Goal: Submit feedback/report problem

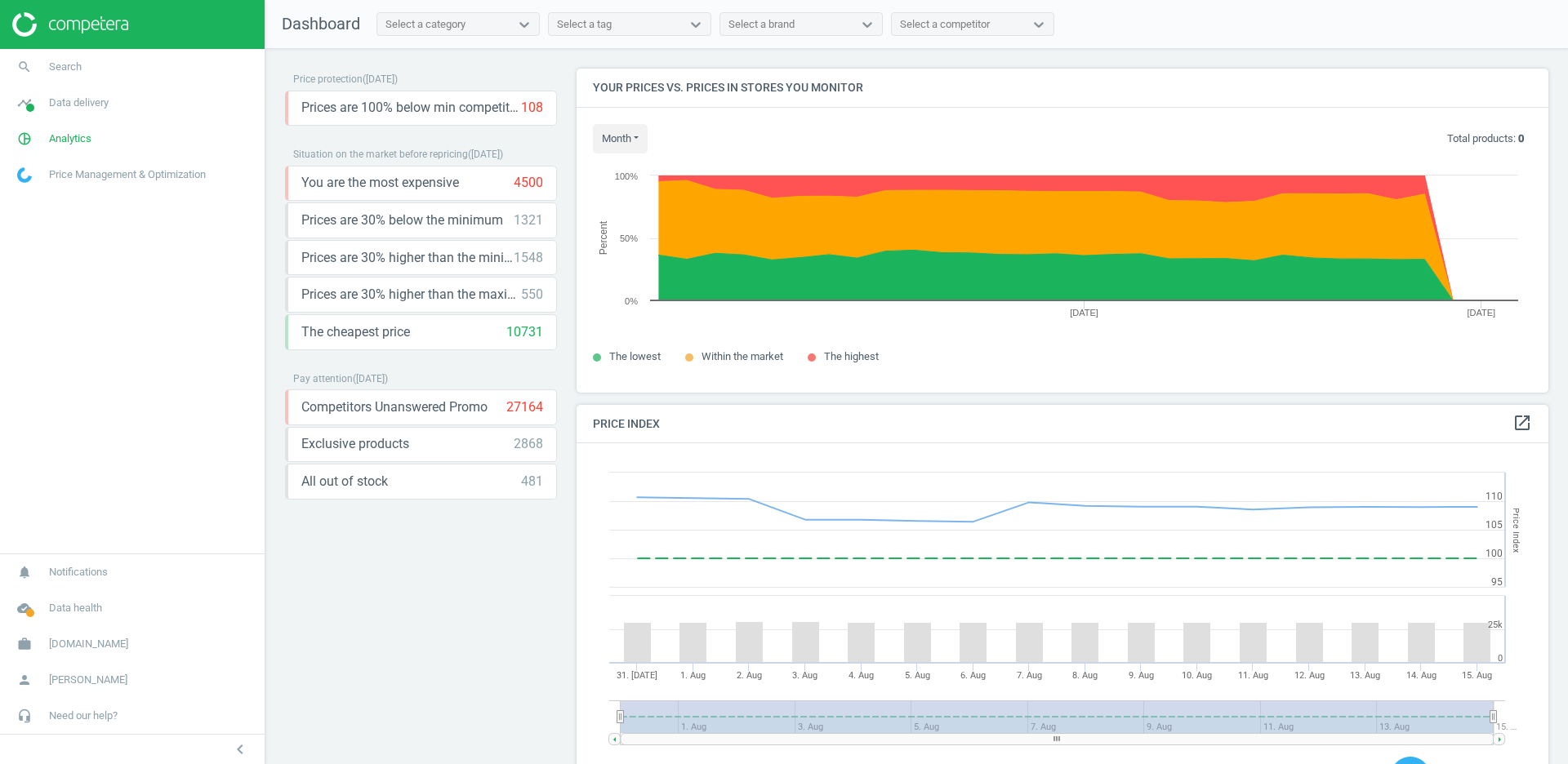
scroll to position [323, 972]
click at [60, 142] on span "Analytics" at bounding box center [70, 138] width 42 height 15
click at [50, 202] on span "Products" at bounding box center [36, 198] width 38 height 13
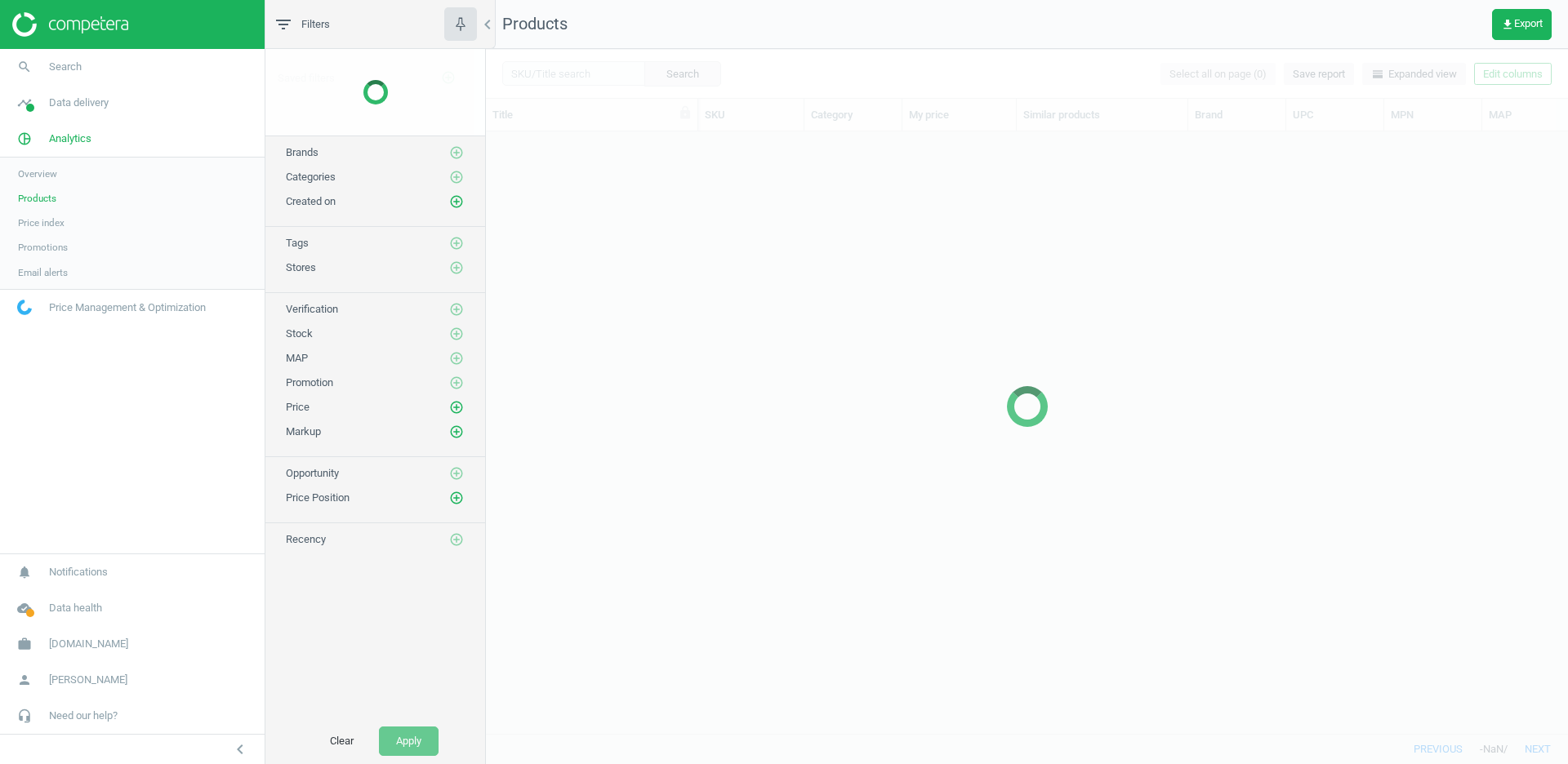
scroll to position [603, 1081]
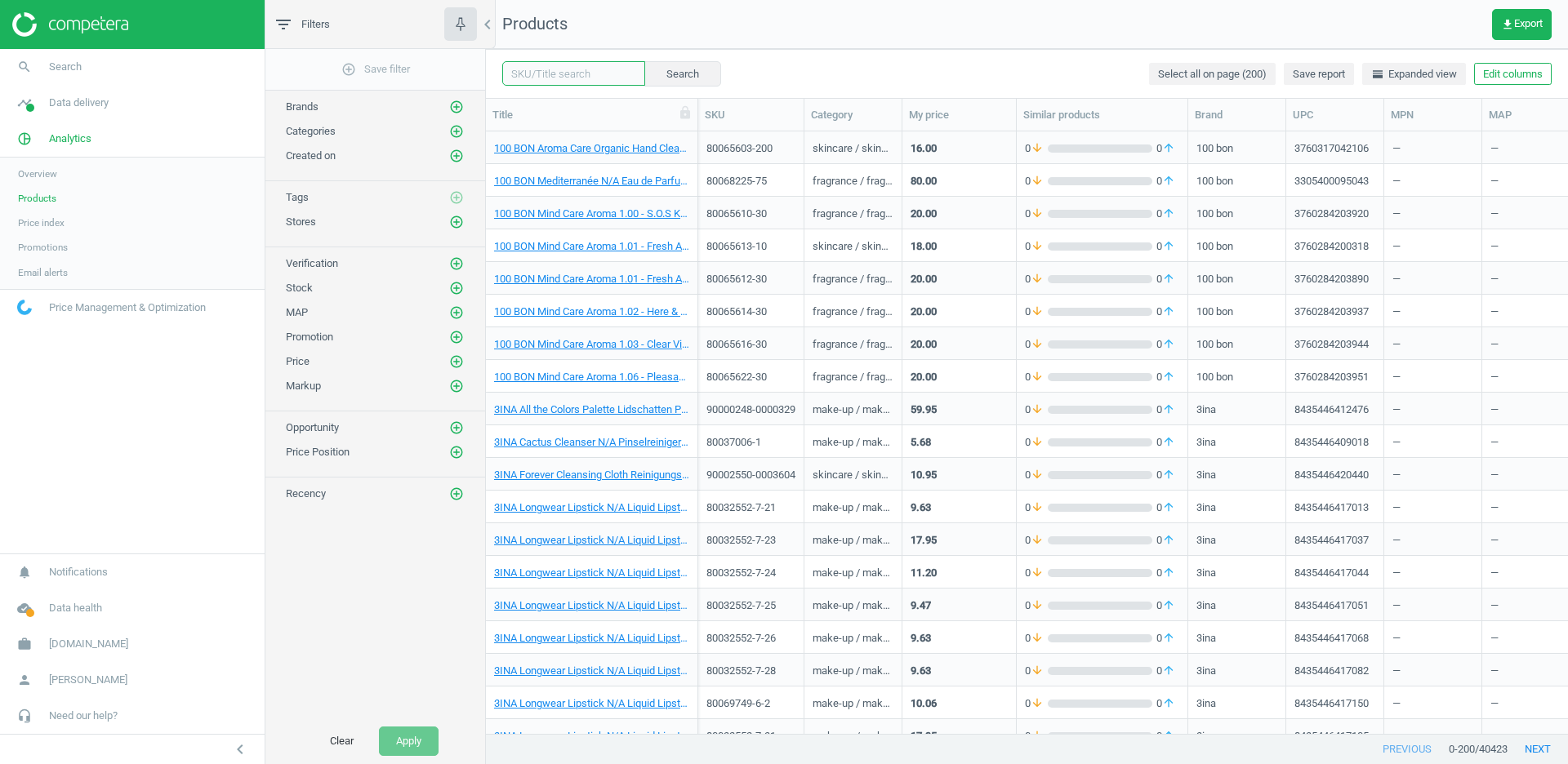
click at [548, 76] on input "text" at bounding box center [573, 73] width 143 height 25
paste input "80070411-50"
type input "80070411-50"
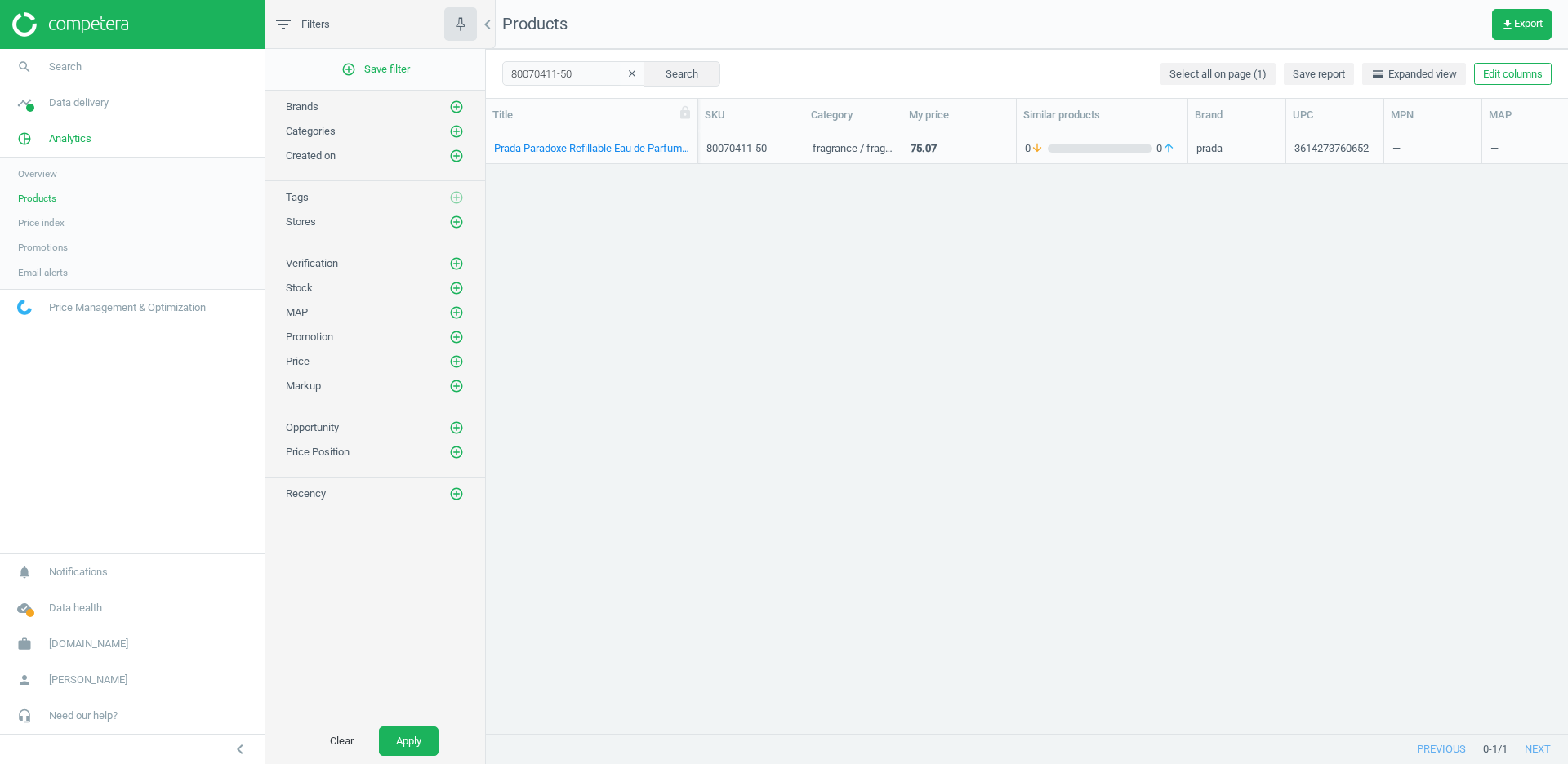
click at [730, 140] on div "80070411-50" at bounding box center [751, 147] width 89 height 28
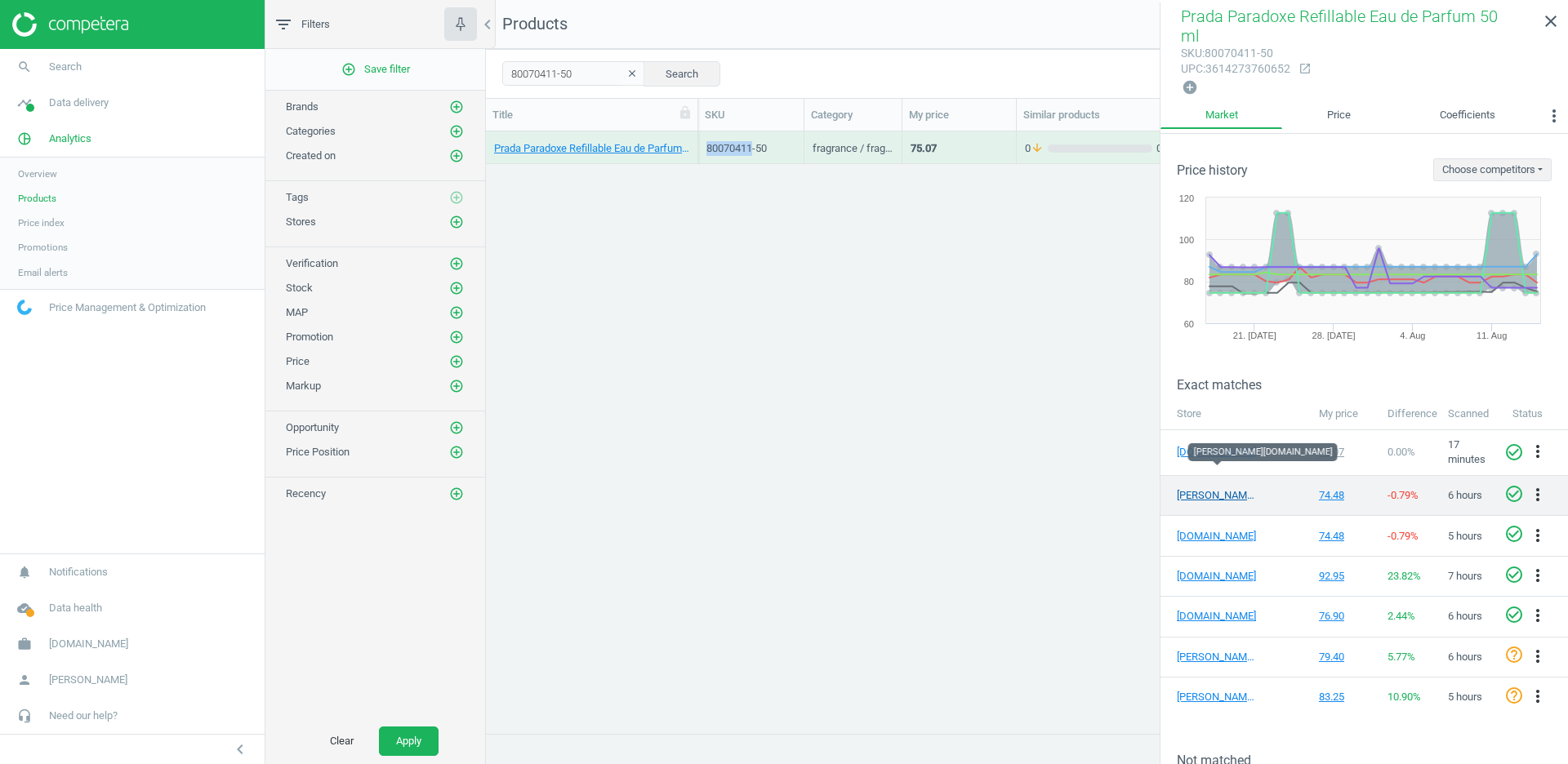
click at [1219, 489] on link "[PERSON_NAME][DOMAIN_NAME]" at bounding box center [1217, 496] width 81 height 15
click at [1538, 485] on icon "more_vert" at bounding box center [1538, 495] width 19 height 19
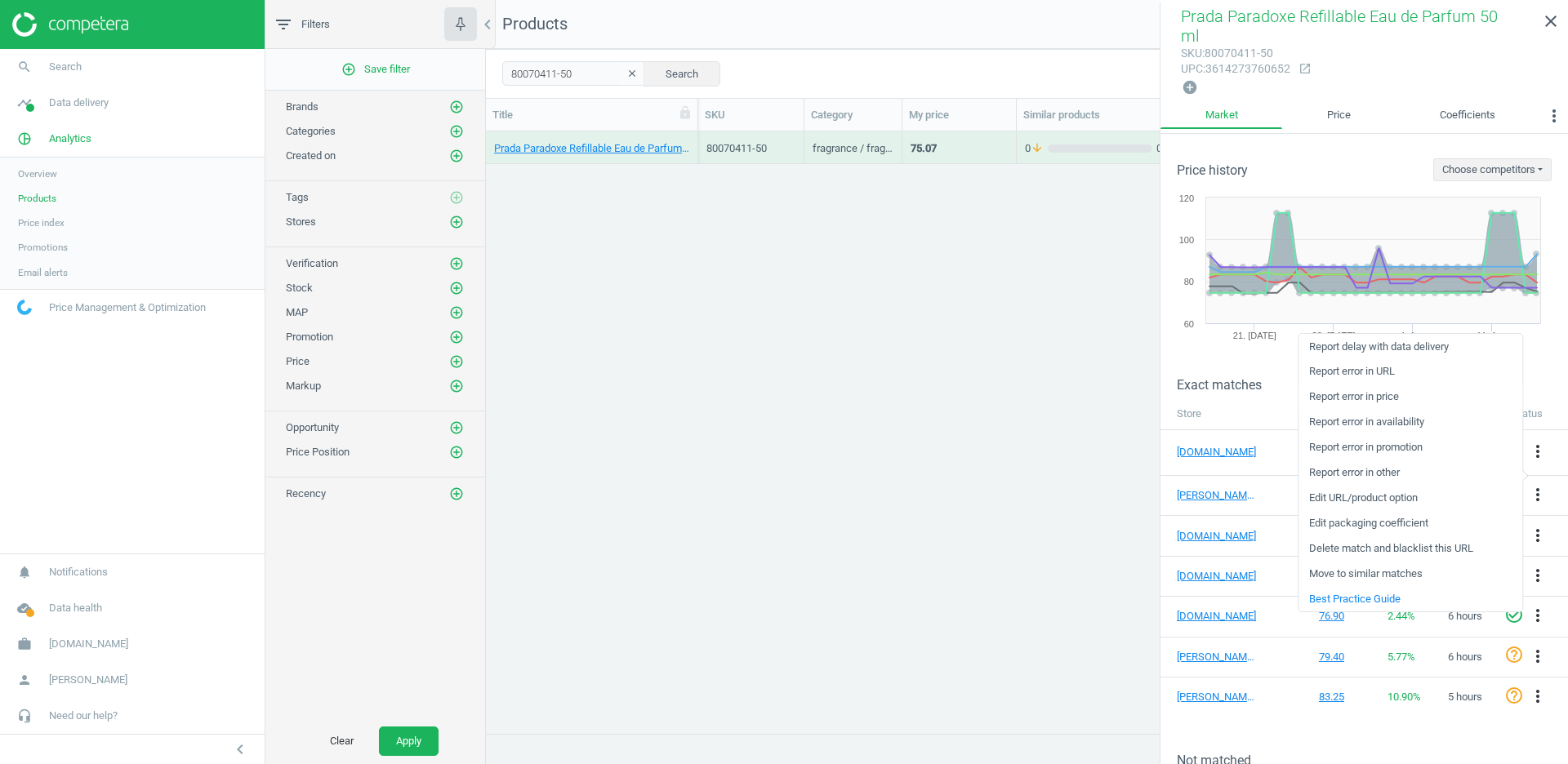
click at [1378, 393] on link "Report error in price" at bounding box center [1410, 397] width 224 height 26
